Goal: Transaction & Acquisition: Purchase product/service

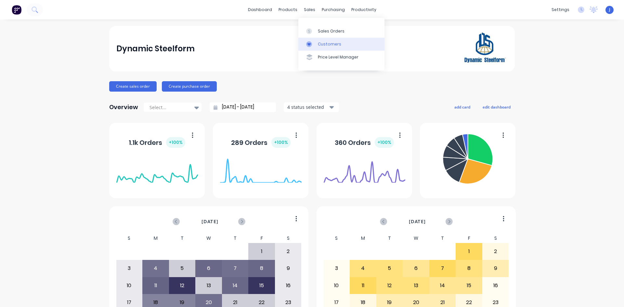
click at [312, 42] on icon at bounding box center [309, 44] width 6 height 6
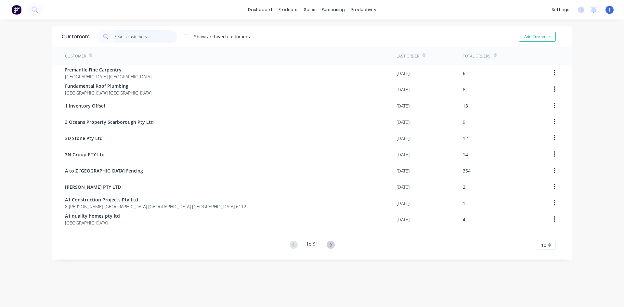
click at [138, 31] on input "text" at bounding box center [145, 36] width 63 height 13
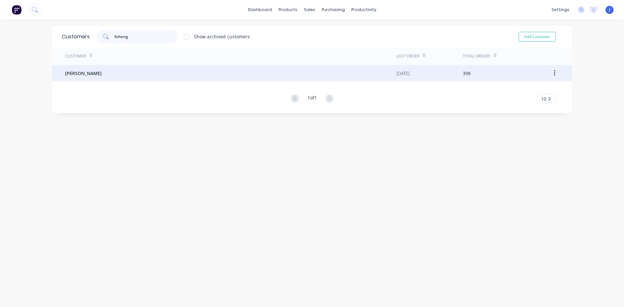
type input "lisheng"
click at [149, 78] on div "[PERSON_NAME]" at bounding box center [231, 73] width 332 height 16
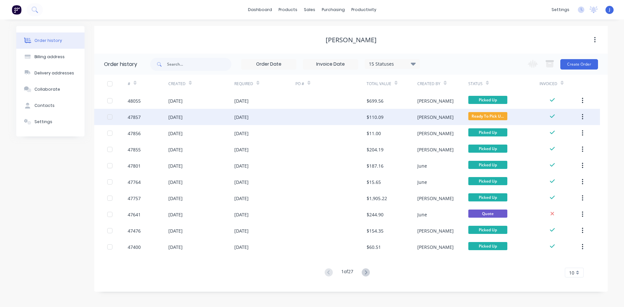
click at [354, 119] on div at bounding box center [330, 117] width 71 height 16
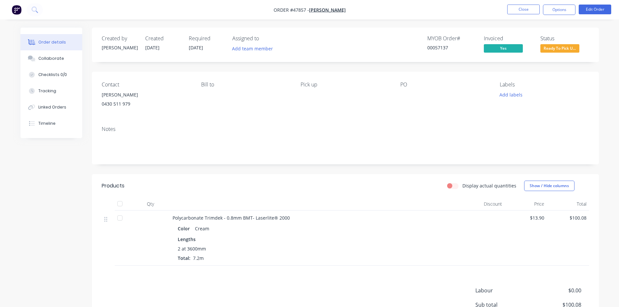
click at [562, 48] on span "Ready To Pick U..." at bounding box center [560, 48] width 39 height 8
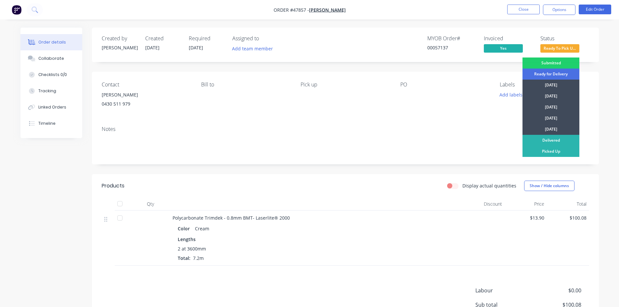
click at [549, 158] on div "Submitted Ready for Delivery [DATE] [DATE] [DATE] [DATE] [DATE] Delivered Picke…" at bounding box center [551, 135] width 57 height 154
click at [549, 155] on div "Picked Up" at bounding box center [551, 151] width 57 height 11
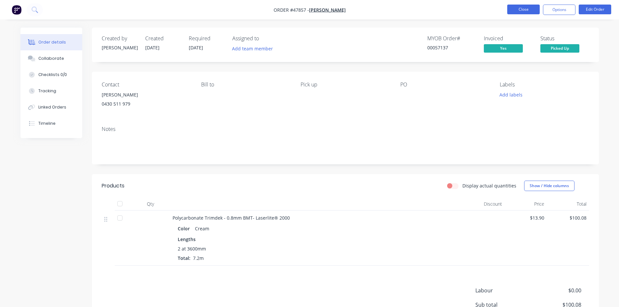
click at [530, 7] on button "Close" at bounding box center [523, 10] width 33 height 10
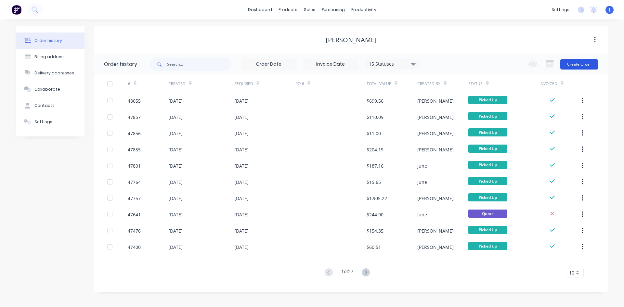
click at [584, 67] on button "Create Order" at bounding box center [579, 64] width 38 height 10
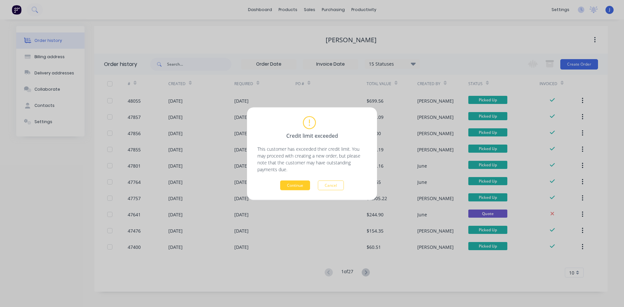
click at [289, 187] on button "Continue" at bounding box center [295, 185] width 30 height 10
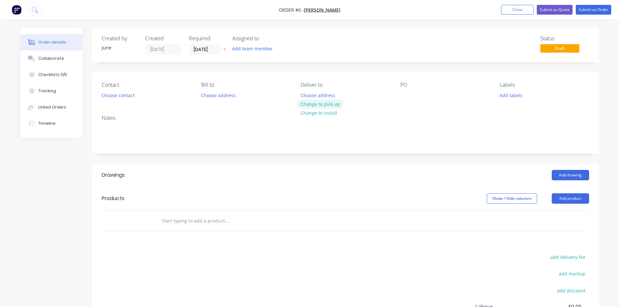
click at [317, 100] on button "Change to pick up" at bounding box center [320, 104] width 46 height 9
click at [114, 94] on button "Choose contact" at bounding box center [118, 95] width 40 height 9
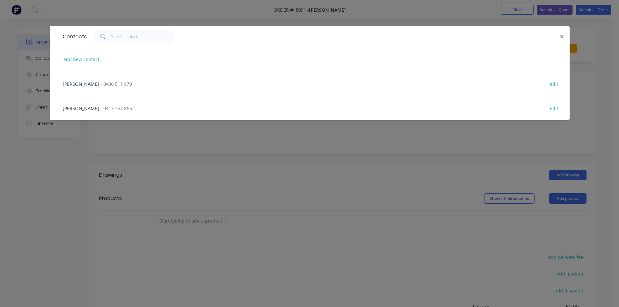
click at [116, 84] on span "- 0430 511 979" at bounding box center [116, 84] width 32 height 6
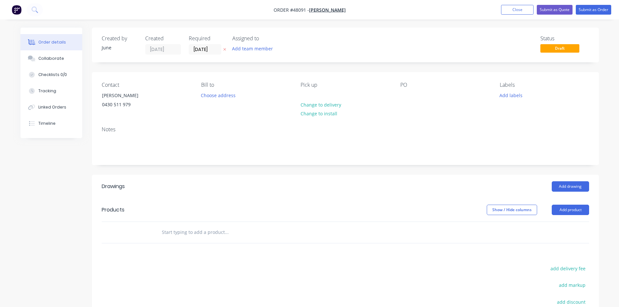
click at [313, 183] on div "Add drawing" at bounding box center [397, 186] width 384 height 10
click at [570, 207] on button "Add product" at bounding box center [570, 210] width 37 height 10
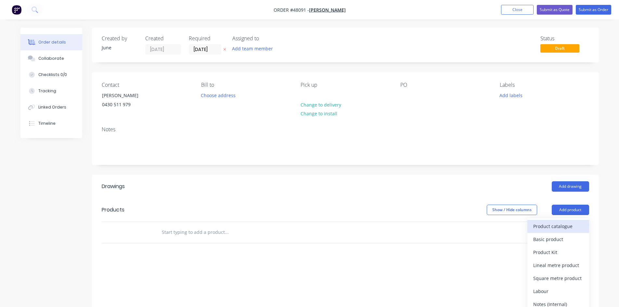
click at [548, 223] on div "Product catalogue" at bounding box center [558, 226] width 50 height 9
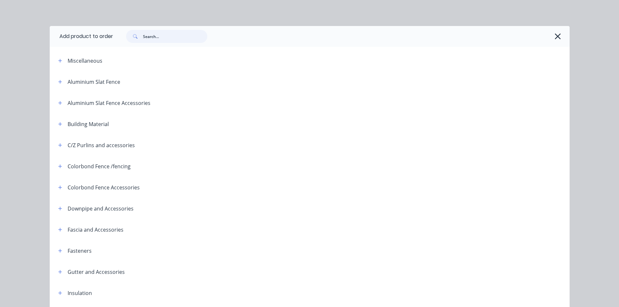
click at [153, 39] on input "text" at bounding box center [175, 36] width 64 height 13
type input "conc"
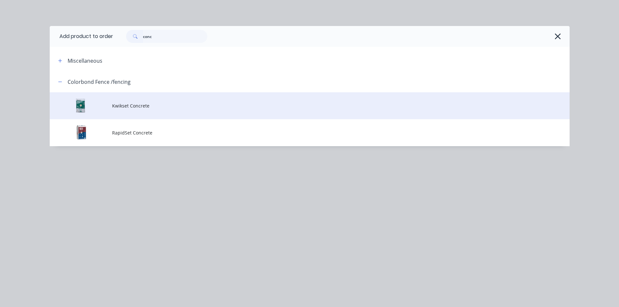
click at [115, 109] on span "Kwikset Concrete" at bounding box center [295, 105] width 366 height 7
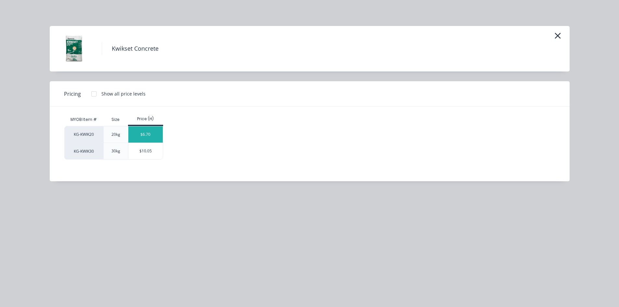
click at [146, 137] on div "$6.70" at bounding box center [145, 134] width 35 height 16
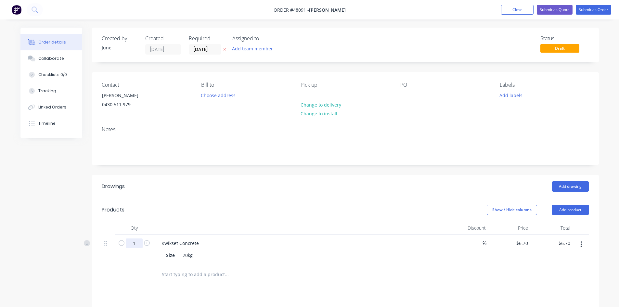
click at [142, 242] on input "1" at bounding box center [134, 244] width 17 height 10
type input "2"
type input "$13.40"
click at [268, 190] on div "Add drawing" at bounding box center [397, 186] width 384 height 10
click at [585, 210] on button "Add product" at bounding box center [570, 210] width 37 height 10
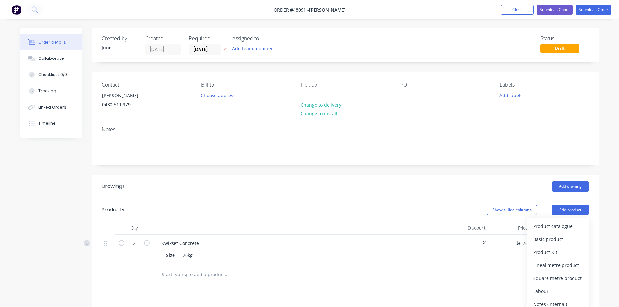
click at [519, 185] on div "Add drawing" at bounding box center [397, 186] width 384 height 10
click at [585, 216] on header "Products Show / Hide columns Add product" at bounding box center [345, 209] width 507 height 23
click at [570, 213] on button "Add product" at bounding box center [570, 210] width 37 height 10
click at [563, 224] on div "Product catalogue" at bounding box center [558, 226] width 50 height 9
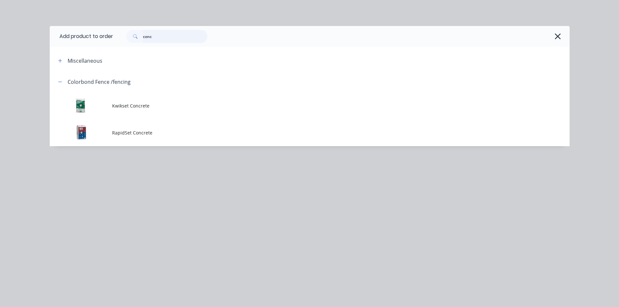
drag, startPoint x: 162, startPoint y: 37, endPoint x: 104, endPoint y: 31, distance: 58.5
click at [104, 31] on header "Add product to order conc" at bounding box center [310, 36] width 520 height 21
type input "M6"
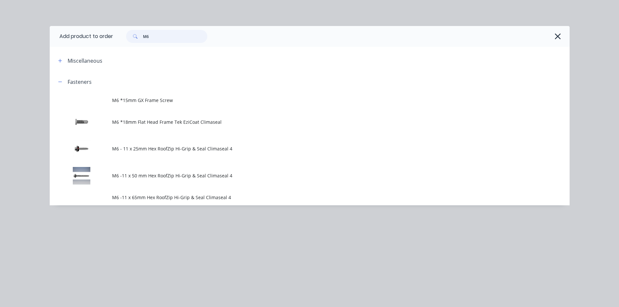
drag, startPoint x: 163, startPoint y: 39, endPoint x: 139, endPoint y: 35, distance: 24.0
click at [139, 35] on div "M6" at bounding box center [166, 36] width 81 height 13
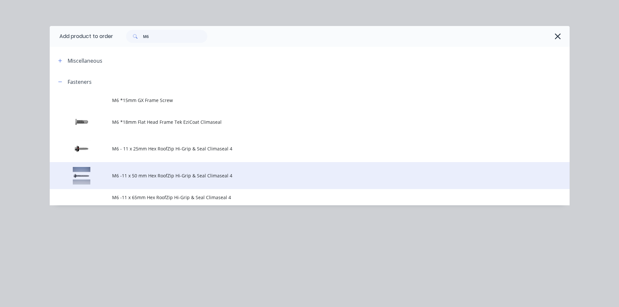
click at [212, 185] on td "M6 -11 x 50 mm Hex RoofZip Hi-Grip & Seal Climaseal 4" at bounding box center [341, 175] width 458 height 27
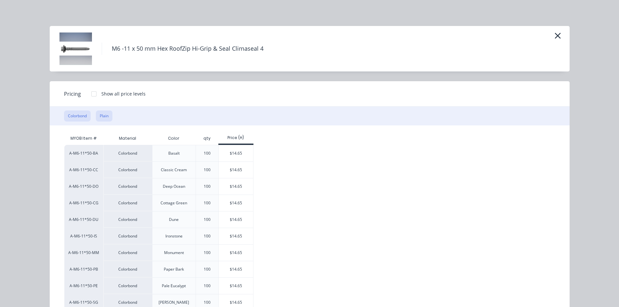
click at [100, 120] on button "Plain" at bounding box center [104, 116] width 17 height 11
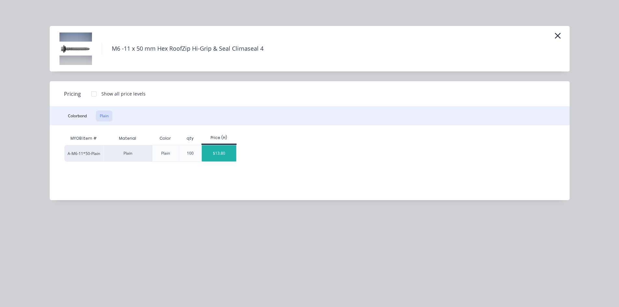
click at [230, 147] on div "$13.80" at bounding box center [219, 153] width 35 height 16
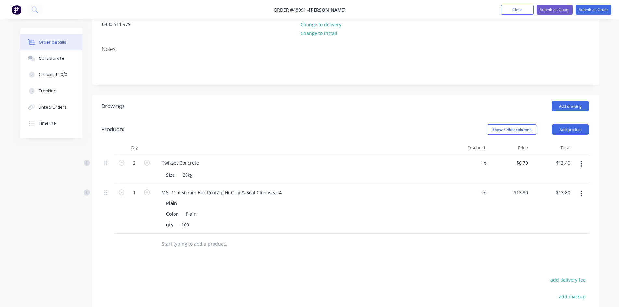
scroll to position [163, 0]
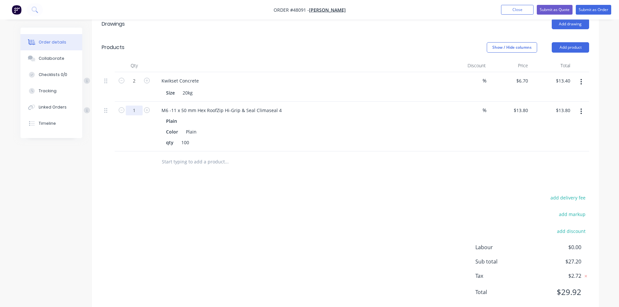
click at [135, 86] on input "1" at bounding box center [134, 81] width 17 height 10
type input "0.5"
type input "$6.90"
click at [584, 110] on button "button" at bounding box center [581, 112] width 15 height 12
click at [554, 168] on div "Delete" at bounding box center [558, 167] width 50 height 9
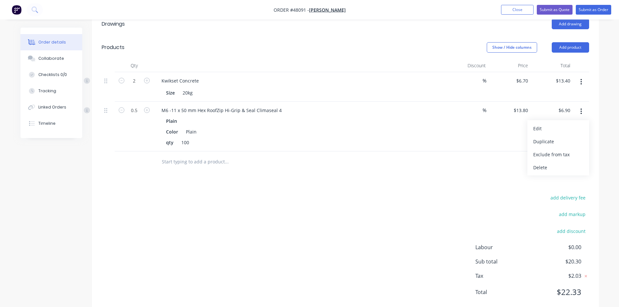
scroll to position [130, 0]
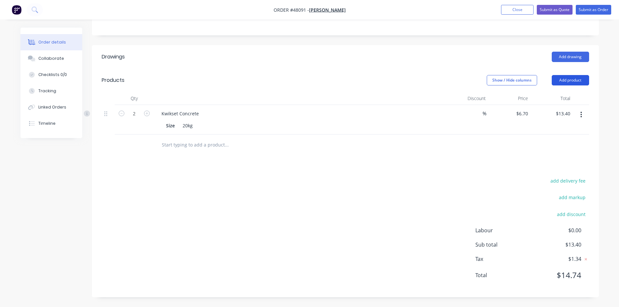
click at [576, 78] on button "Add product" at bounding box center [570, 80] width 37 height 10
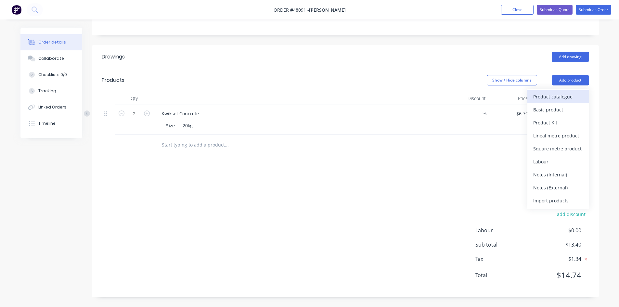
click at [574, 96] on div "Product catalogue" at bounding box center [558, 96] width 50 height 9
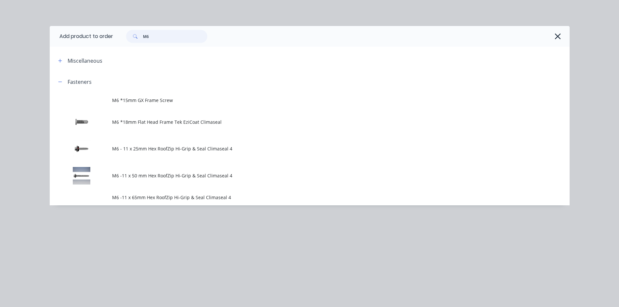
drag, startPoint x: 162, startPoint y: 38, endPoint x: 75, endPoint y: 25, distance: 87.7
click at [75, 25] on div "Add product to order M6 Miscellaneous Fasteners M6 *15mm GX Frame Screw M6 *18m…" at bounding box center [309, 153] width 619 height 307
type input "poly"
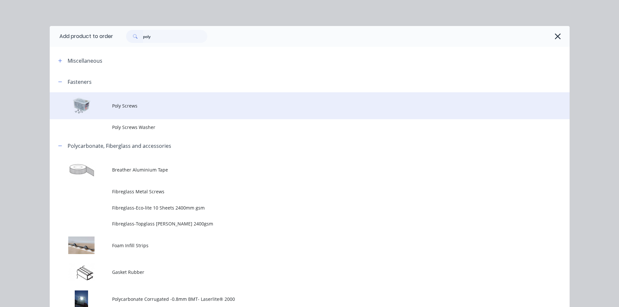
click at [166, 101] on td "Poly Screws" at bounding box center [341, 105] width 458 height 27
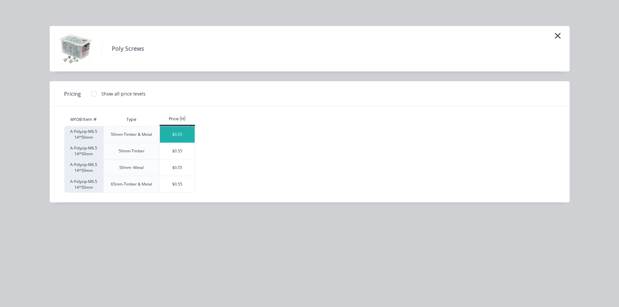
click at [190, 130] on div "$0.55" at bounding box center [177, 134] width 35 height 16
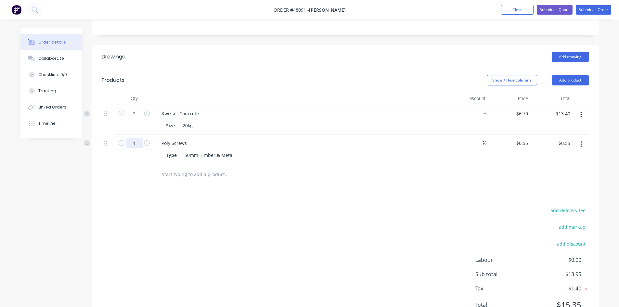
click at [135, 119] on input "1" at bounding box center [134, 114] width 17 height 10
type input "50"
type input "$27.50"
click at [284, 203] on div "Drawings Add drawing Products Show / Hide columns Add product Qty Discount Pric…" at bounding box center [345, 186] width 507 height 282
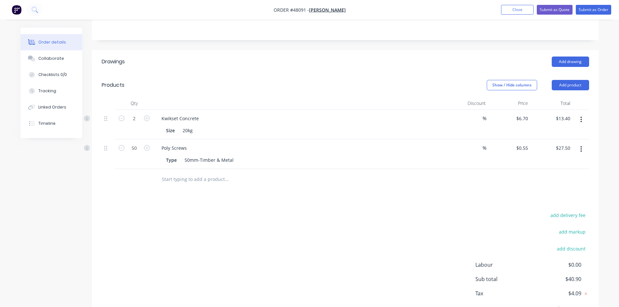
scroll to position [0, 0]
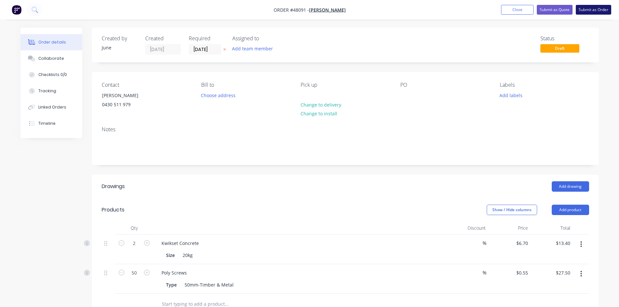
click at [602, 9] on button "Submit as Order" at bounding box center [593, 10] width 35 height 10
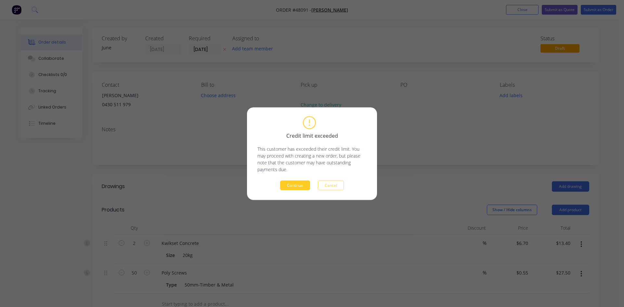
click at [292, 188] on button "Continue" at bounding box center [295, 185] width 30 height 10
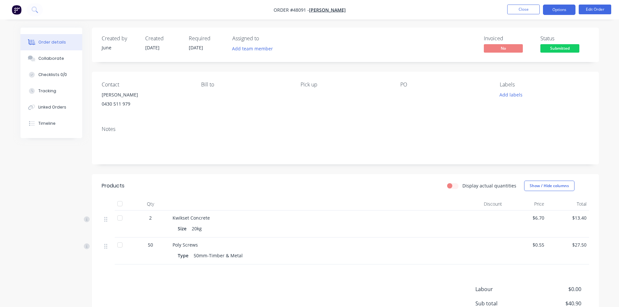
click at [564, 11] on button "Options" at bounding box center [559, 10] width 33 height 10
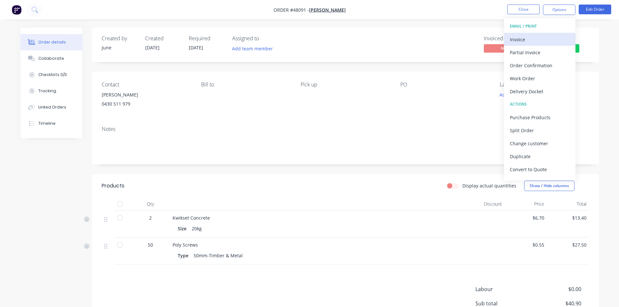
click at [528, 38] on div "Invoice" at bounding box center [540, 39] width 60 height 9
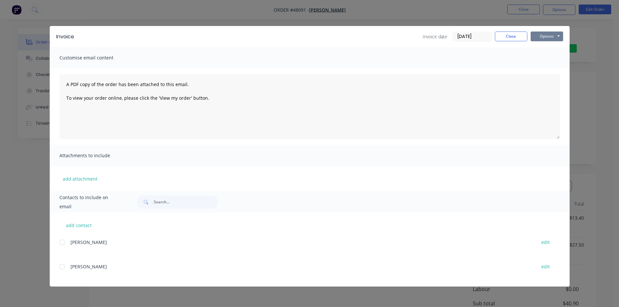
click at [541, 35] on button "Options" at bounding box center [547, 37] width 33 height 10
click at [542, 55] on button "Print" at bounding box center [552, 58] width 42 height 11
drag, startPoint x: 517, startPoint y: 37, endPoint x: 535, endPoint y: 45, distance: 19.3
click at [517, 37] on button "Close" at bounding box center [511, 37] width 33 height 10
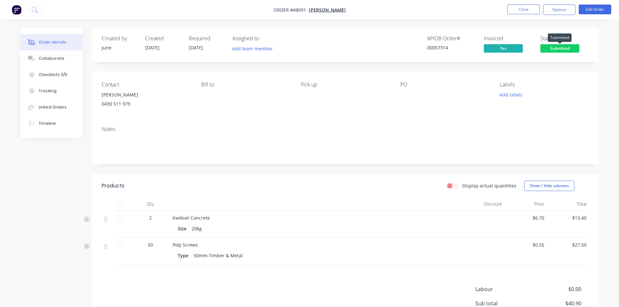
click at [558, 45] on span "Submitted" at bounding box center [560, 48] width 39 height 8
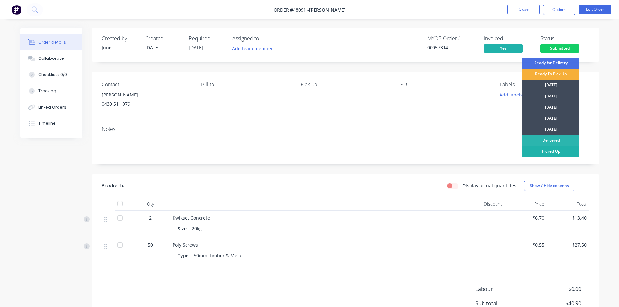
click at [543, 151] on div "Picked Up" at bounding box center [551, 151] width 57 height 11
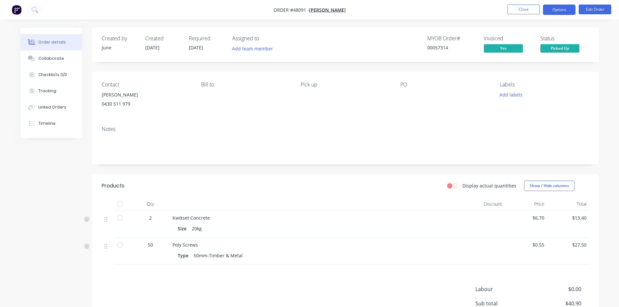
click at [560, 12] on button "Options" at bounding box center [559, 10] width 33 height 10
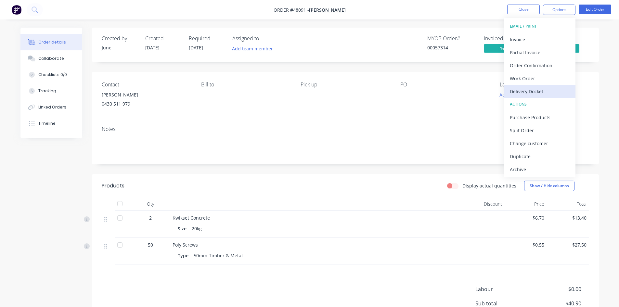
click at [519, 97] on button "Delivery Docket" at bounding box center [540, 91] width 72 height 13
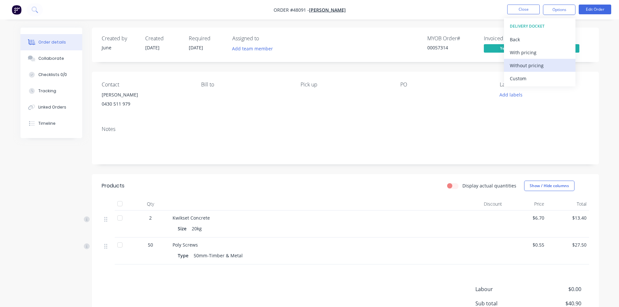
click at [532, 62] on div "Without pricing" at bounding box center [540, 65] width 60 height 9
